Goal: Information Seeking & Learning: Learn about a topic

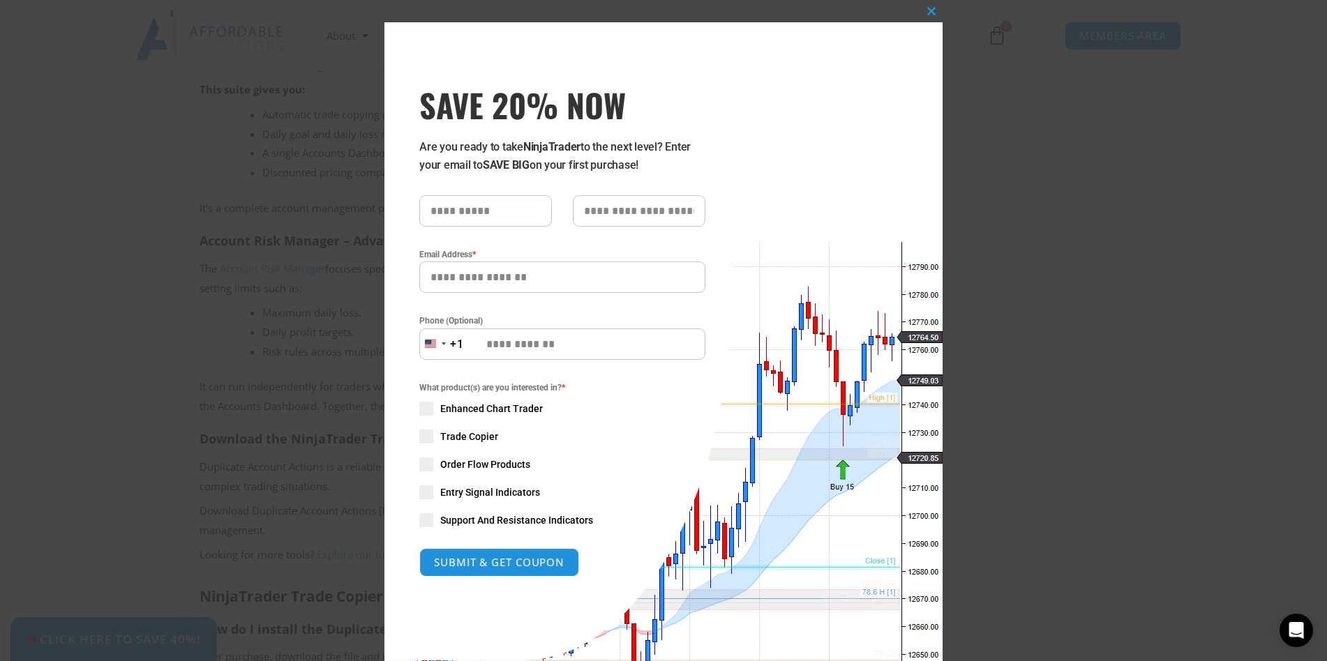
click at [507, 202] on input "SAVE 20% NOW popup" at bounding box center [485, 210] width 133 height 31
type input "*******"
type input "*****"
type input "**********"
click at [419, 437] on span "SAVE 20% NOW popup" at bounding box center [426, 437] width 14 height 14
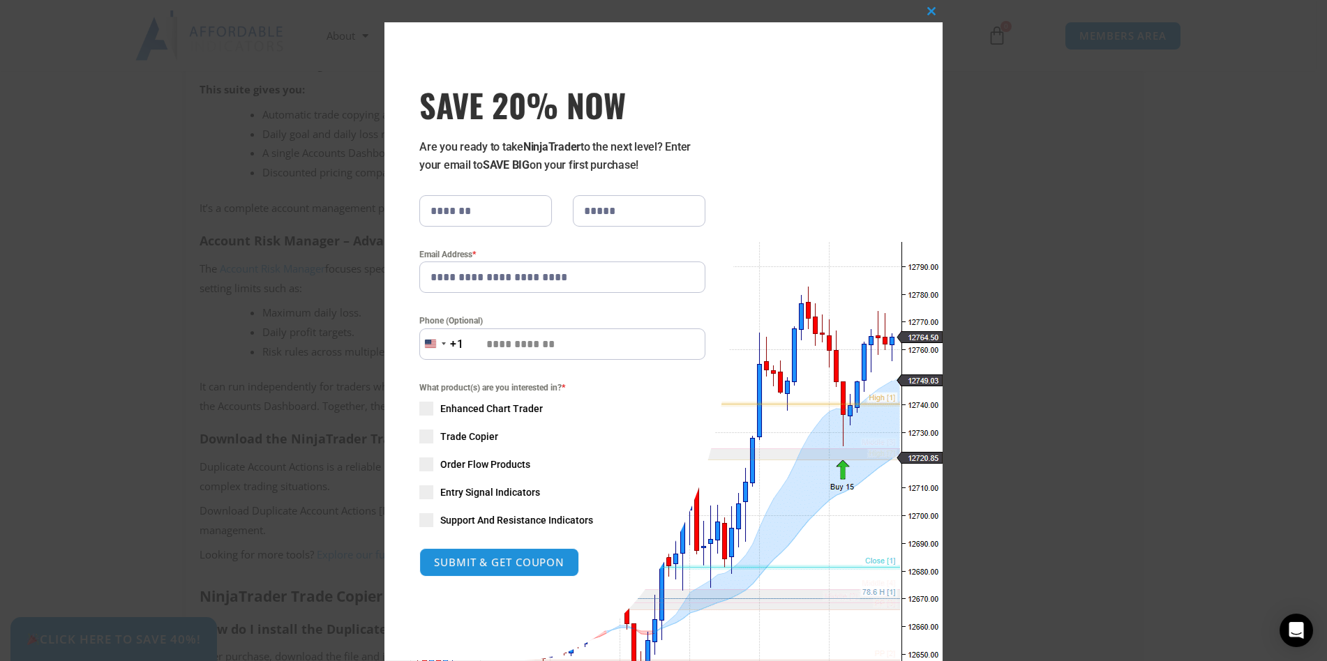
click at [420, 516] on span "SAVE 20% NOW popup" at bounding box center [426, 520] width 14 height 14
click at [419, 495] on span "SAVE 20% NOW popup" at bounding box center [426, 493] width 14 height 14
click at [419, 464] on span "SAVE 20% NOW popup" at bounding box center [426, 465] width 14 height 14
click at [419, 414] on span "SAVE 20% NOW popup" at bounding box center [426, 409] width 14 height 14
click at [476, 555] on button "SUBMIT & GET COUPON" at bounding box center [499, 563] width 168 height 30
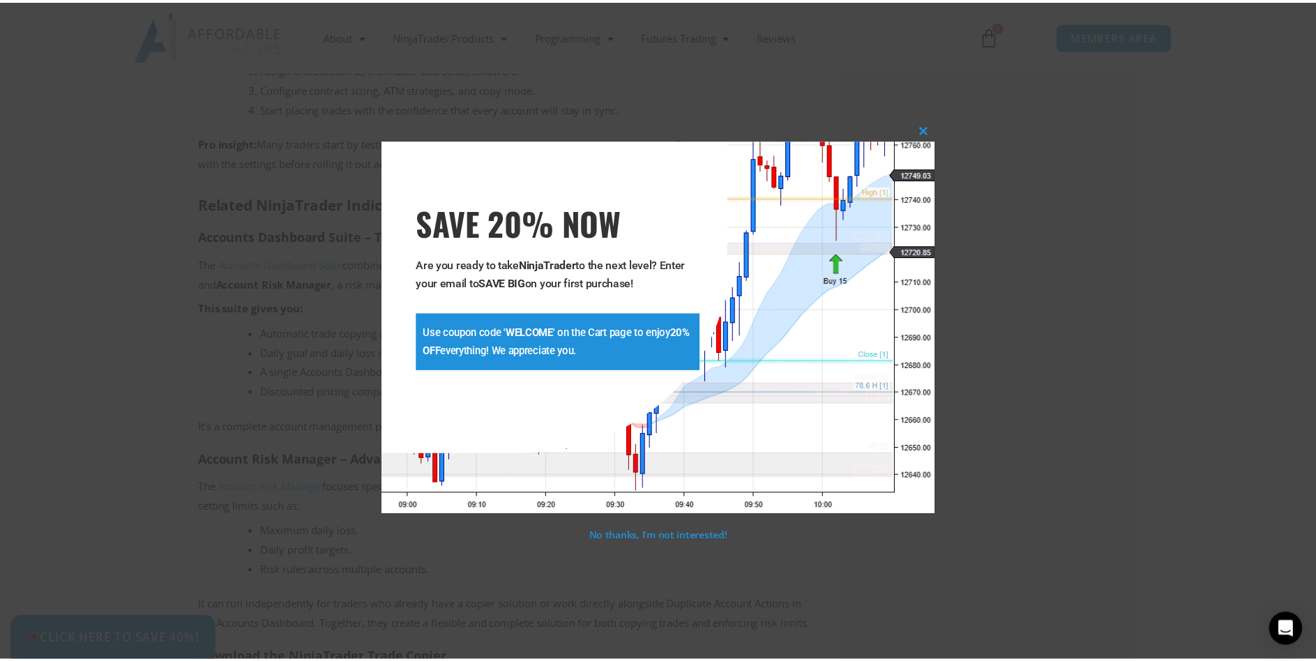
scroll to position [1754, 0]
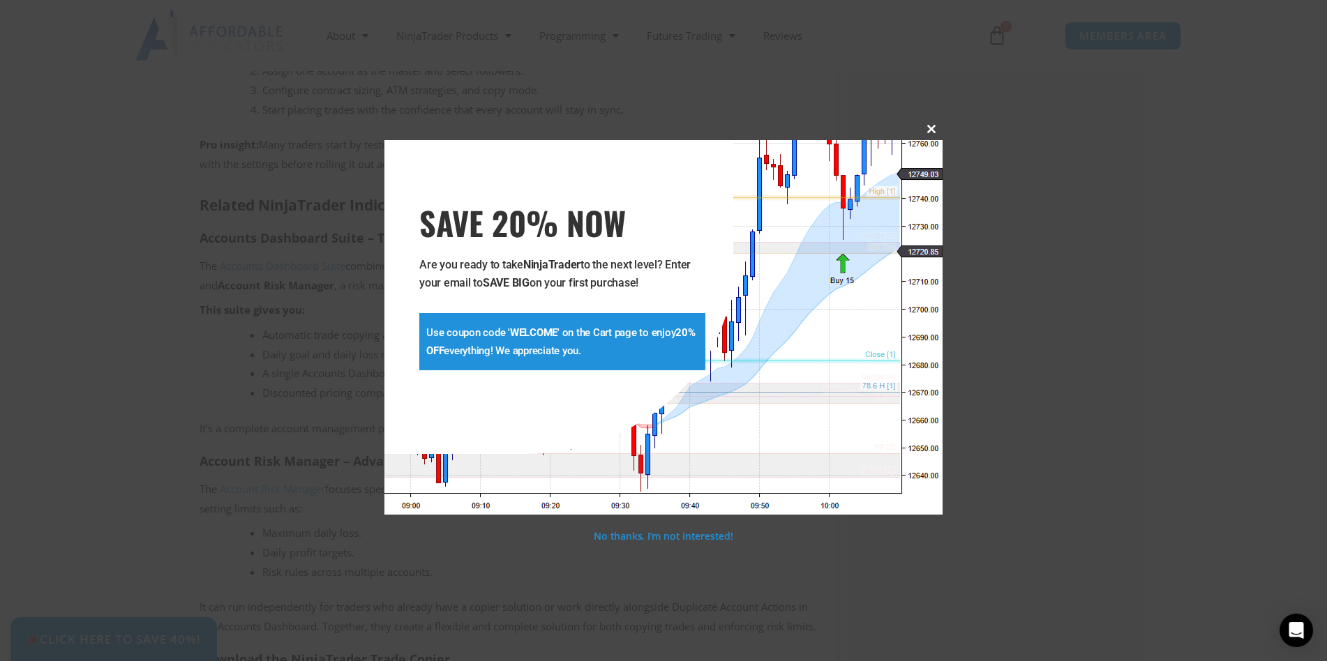
click at [931, 128] on span "SAVE 20% NOW popup" at bounding box center [931, 129] width 22 height 8
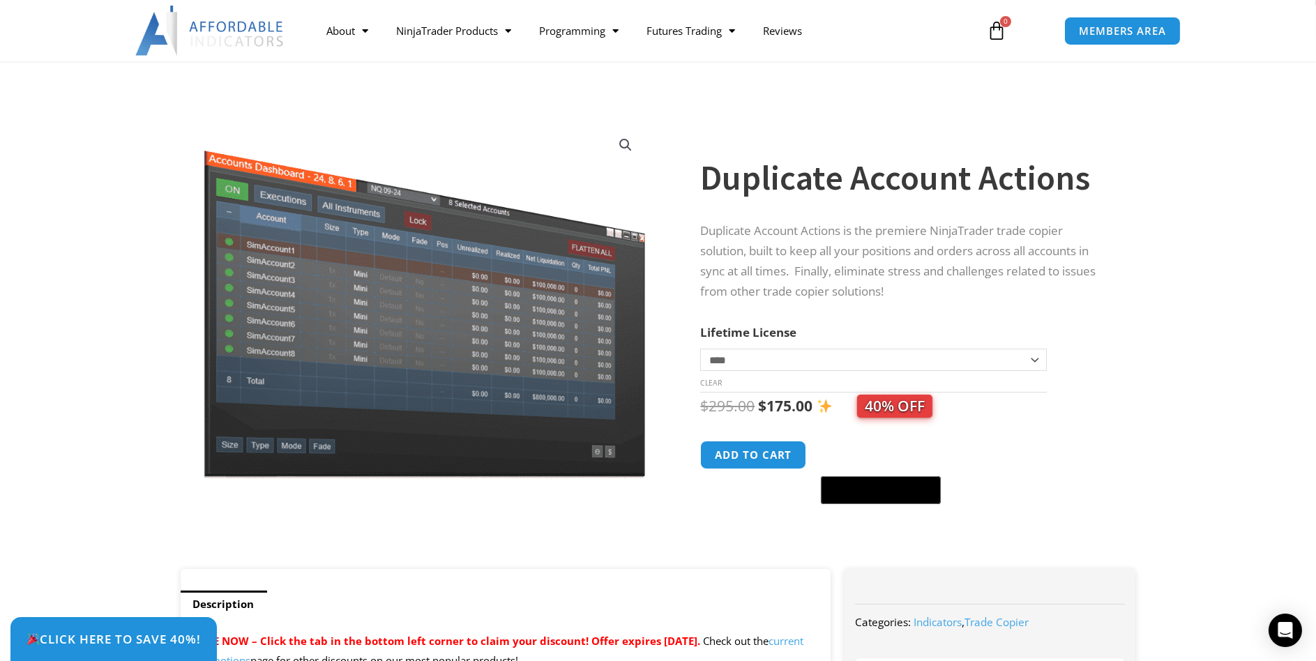
scroll to position [0, 0]
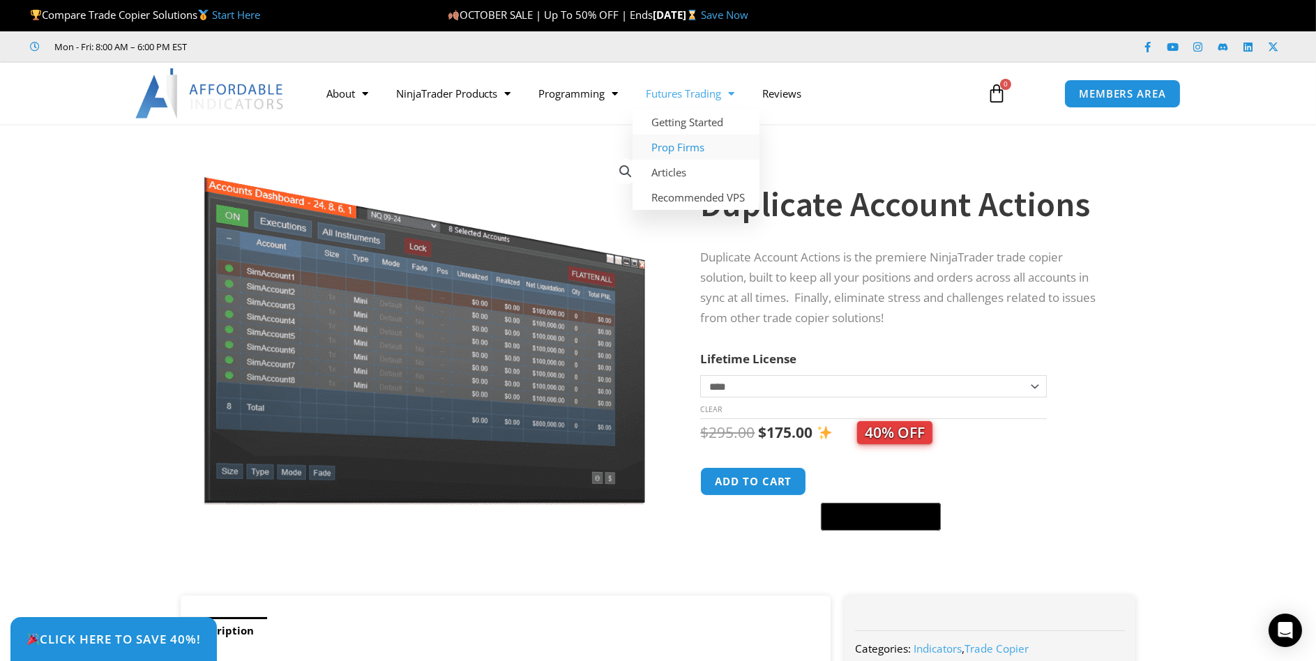
click at [700, 144] on link "Prop Firms" at bounding box center [696, 147] width 127 height 25
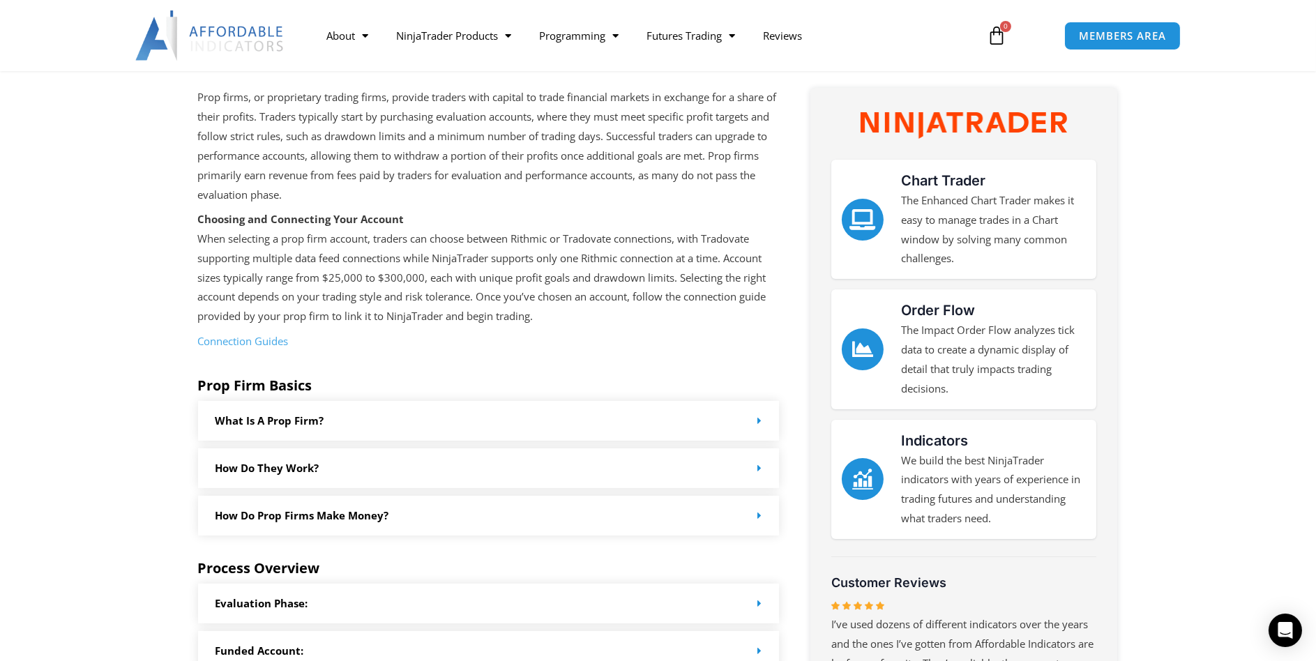
scroll to position [211, 0]
click at [954, 203] on p "The Enhanced Chart Trader makes it easy to manage trades in a Chart window by s…" at bounding box center [993, 230] width 185 height 77
click at [920, 182] on link "Chart Trader" at bounding box center [943, 181] width 84 height 17
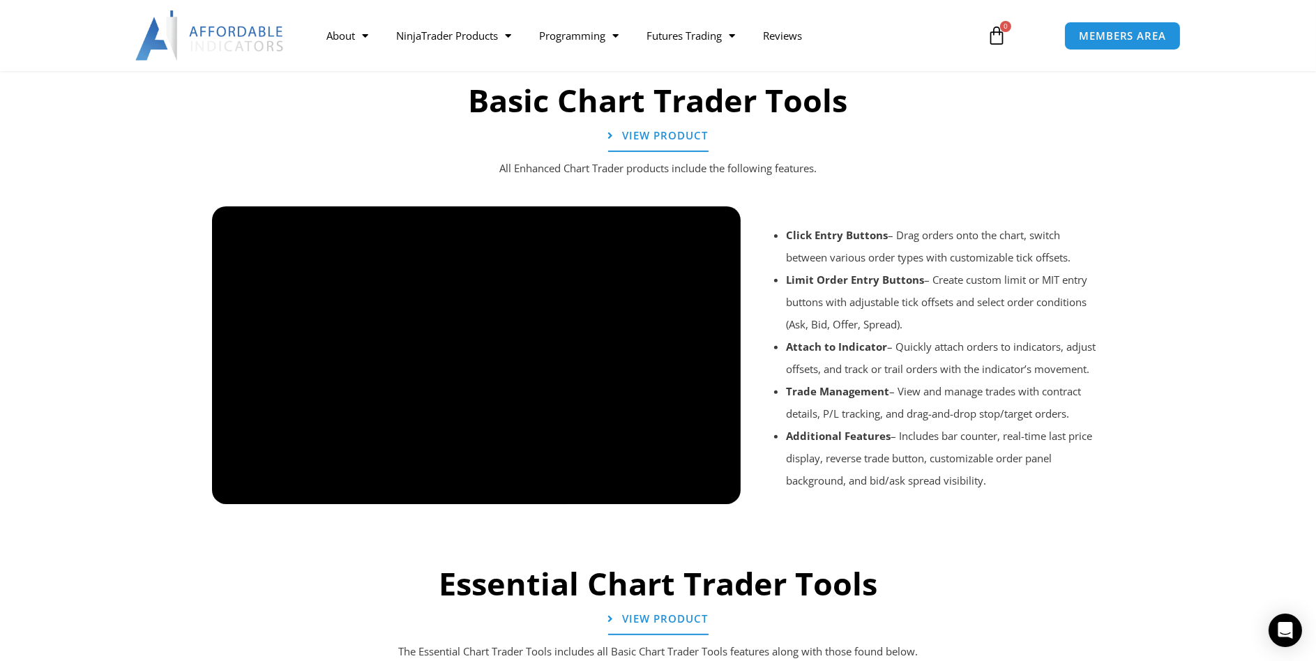
scroll to position [1117, 0]
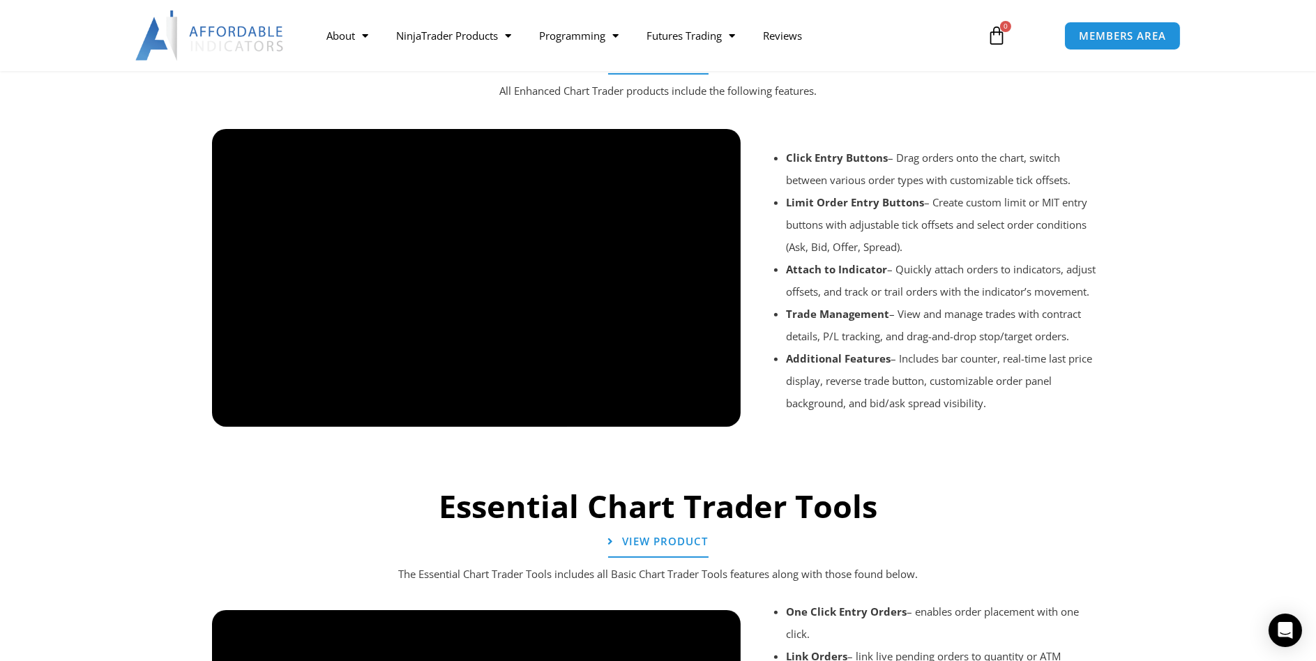
click at [718, 413] on div at bounding box center [658, 446] width 907 height 66
click at [721, 413] on div at bounding box center [658, 446] width 907 height 66
click at [718, 414] on div at bounding box center [658, 446] width 907 height 66
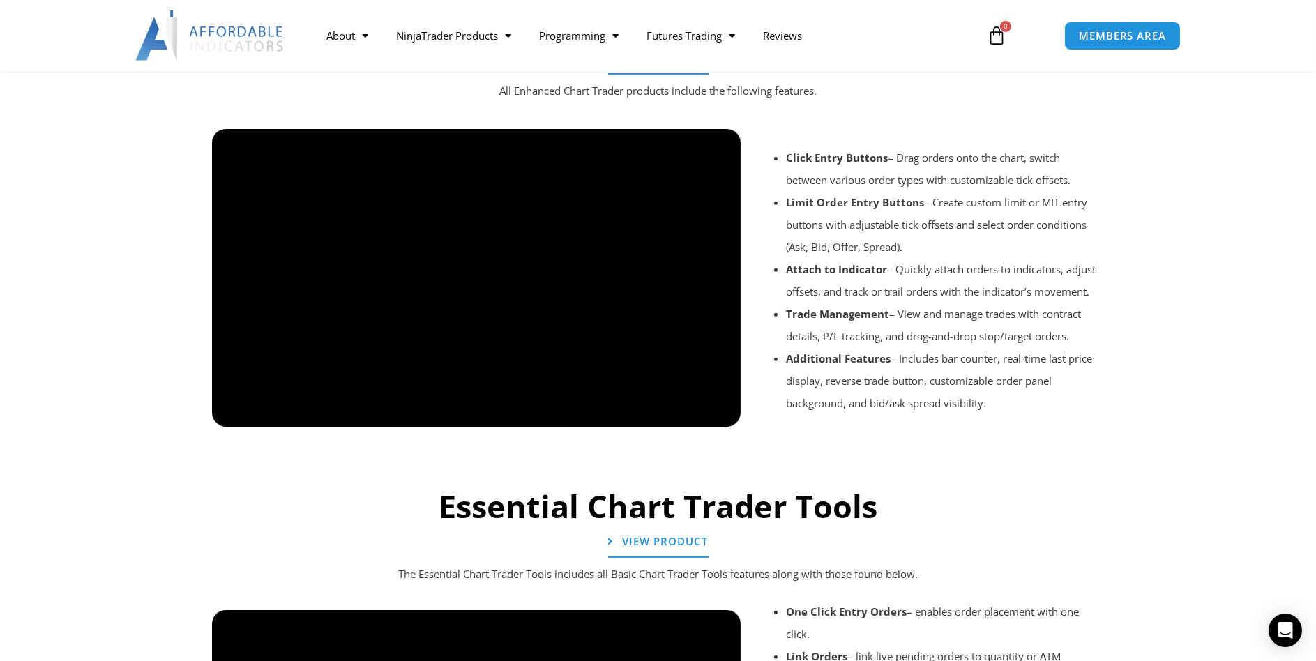
click at [718, 413] on div at bounding box center [658, 446] width 907 height 66
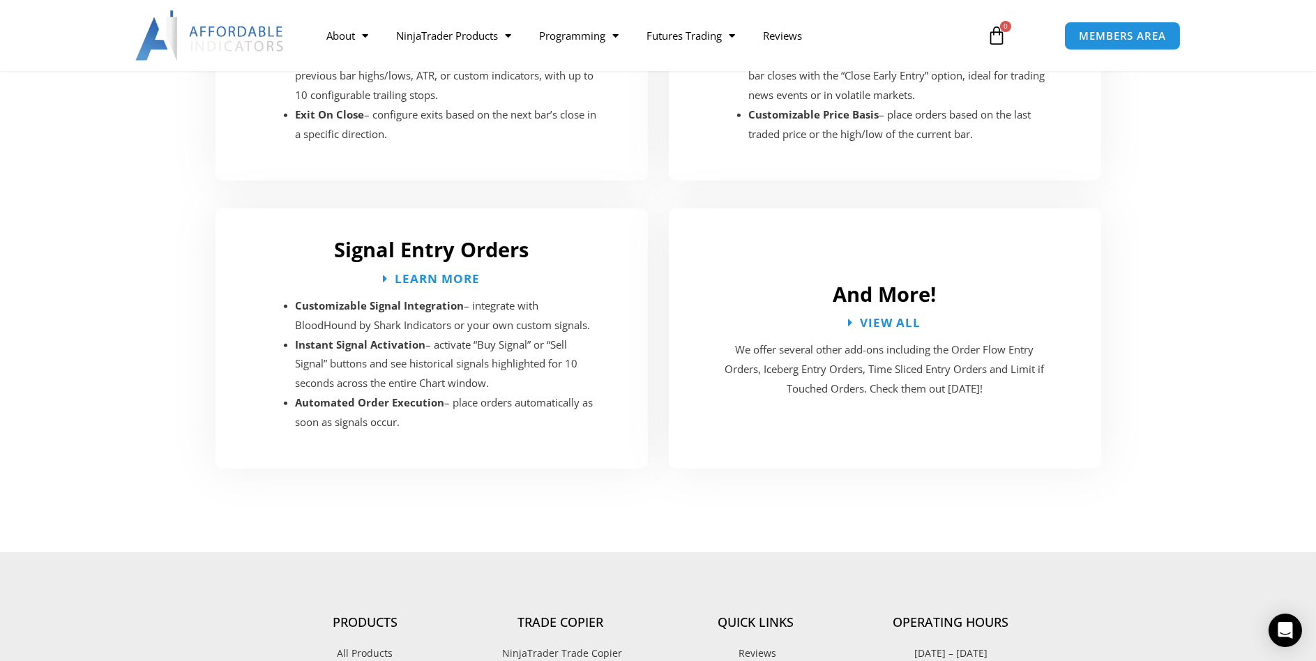
scroll to position [2541, 0]
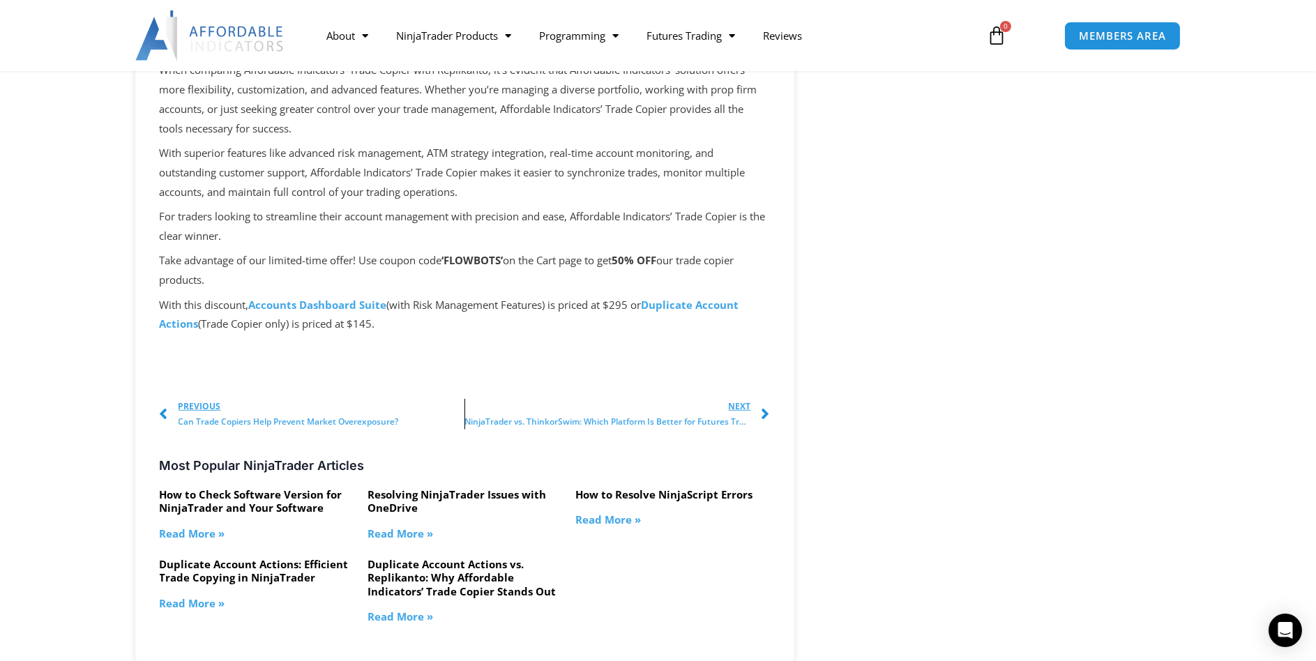
scroll to position [1191, 0]
click at [305, 311] on strong "Accounts Dashboard Suite" at bounding box center [318, 304] width 138 height 14
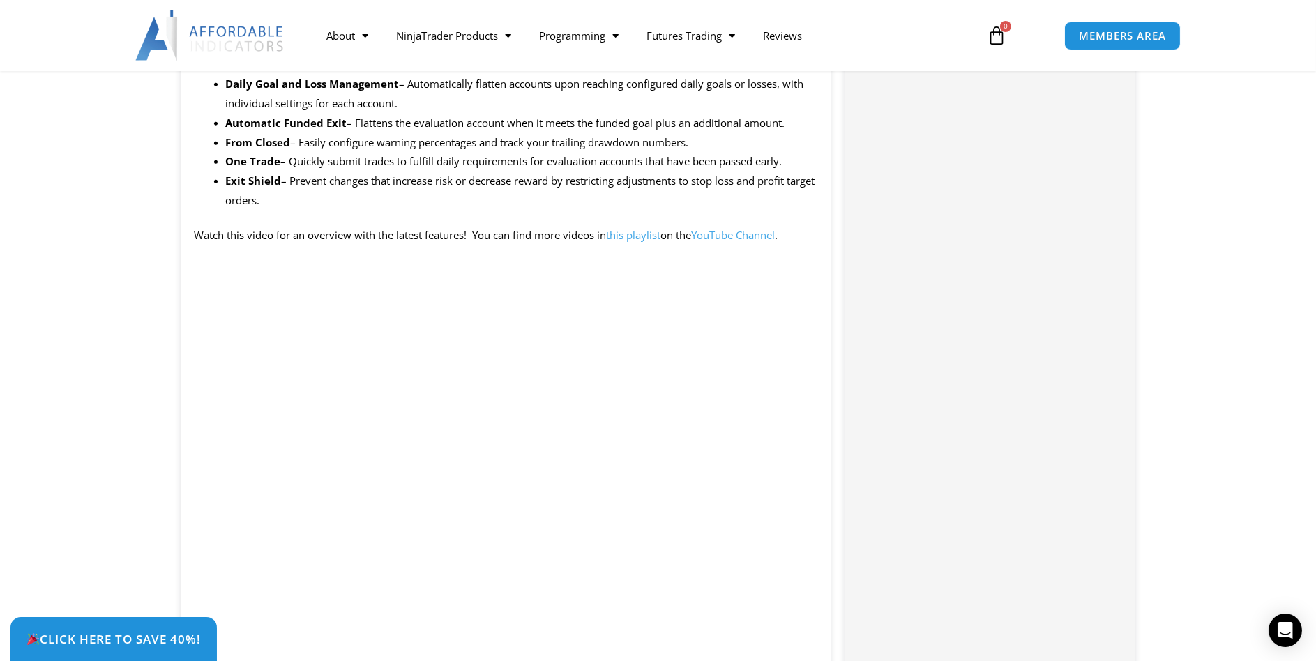
scroll to position [1344, 0]
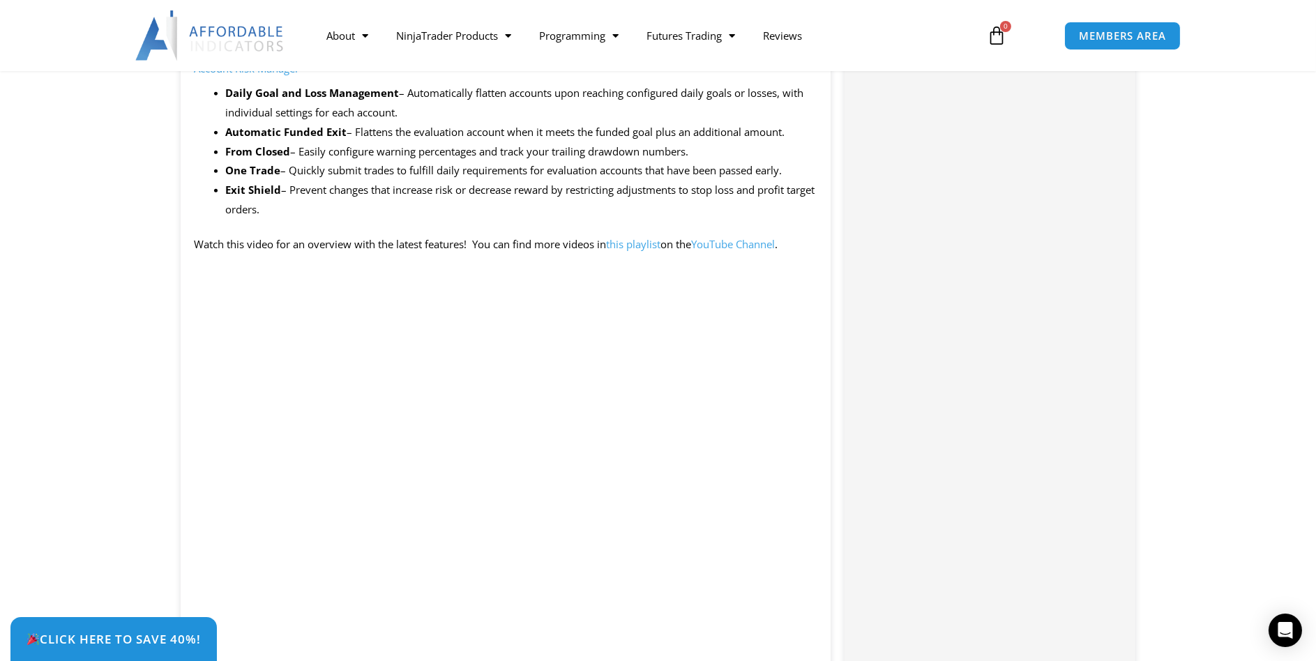
click at [640, 250] on link "this playlist" at bounding box center [634, 244] width 54 height 14
